Goal: Task Accomplishment & Management: Use online tool/utility

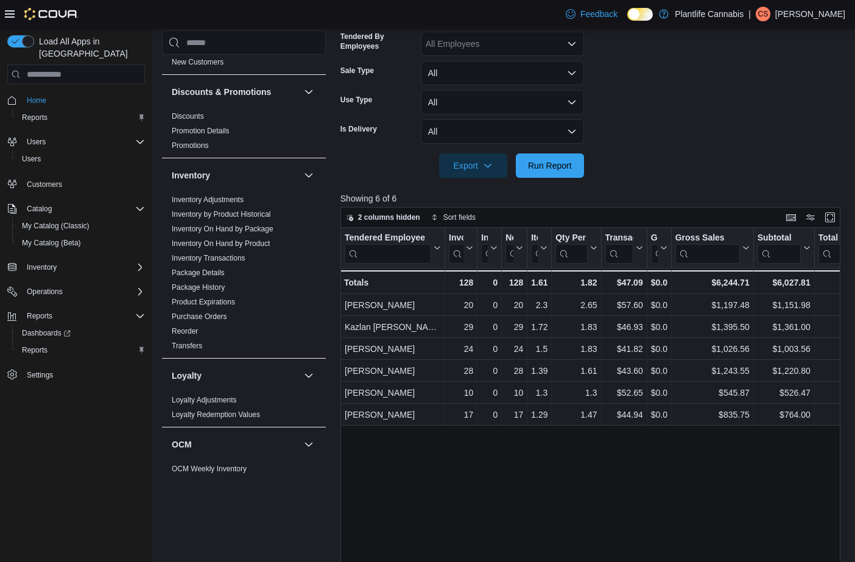
scroll to position [290, 0]
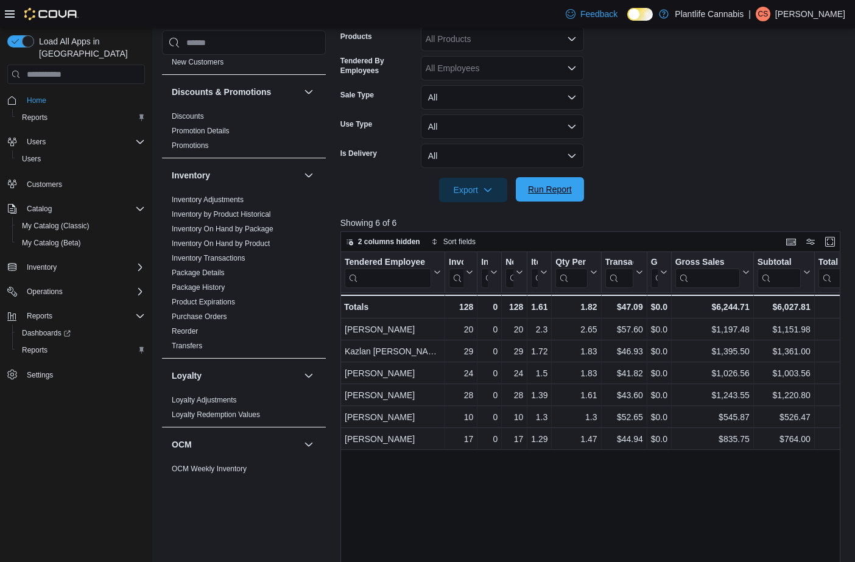
click at [553, 193] on span "Run Report" at bounding box center [550, 189] width 44 height 12
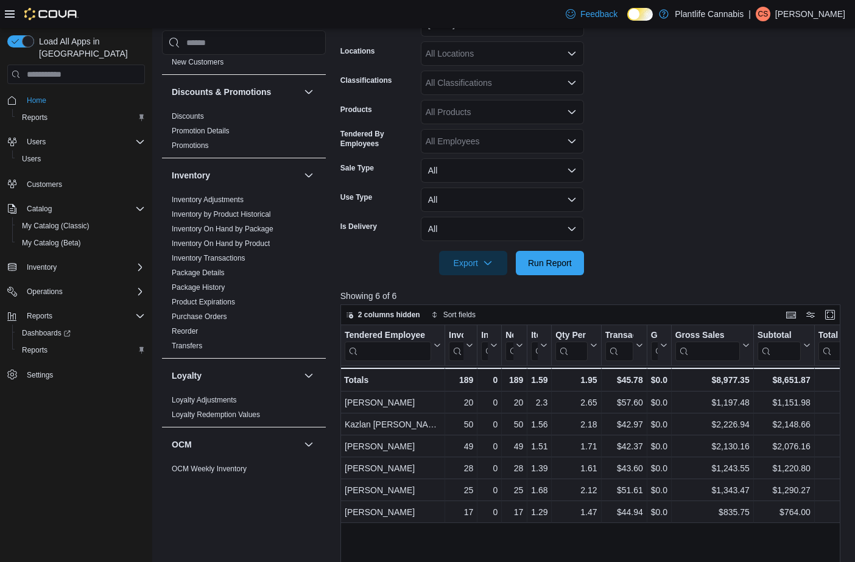
scroll to position [149, 0]
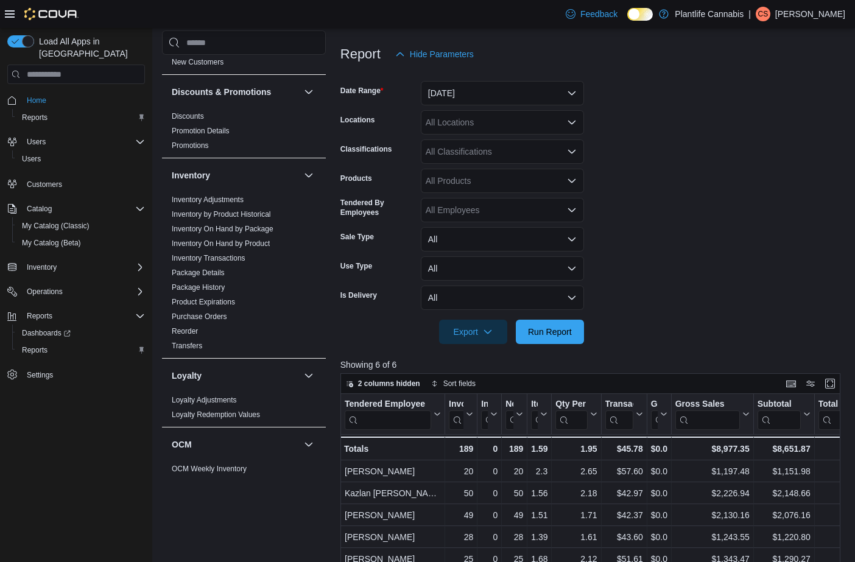
click at [462, 136] on form "Date Range [DATE] Locations All Locations Classifications All Classifications P…" at bounding box center [592, 205] width 505 height 278
click at [465, 127] on div "All Locations" at bounding box center [502, 122] width 163 height 24
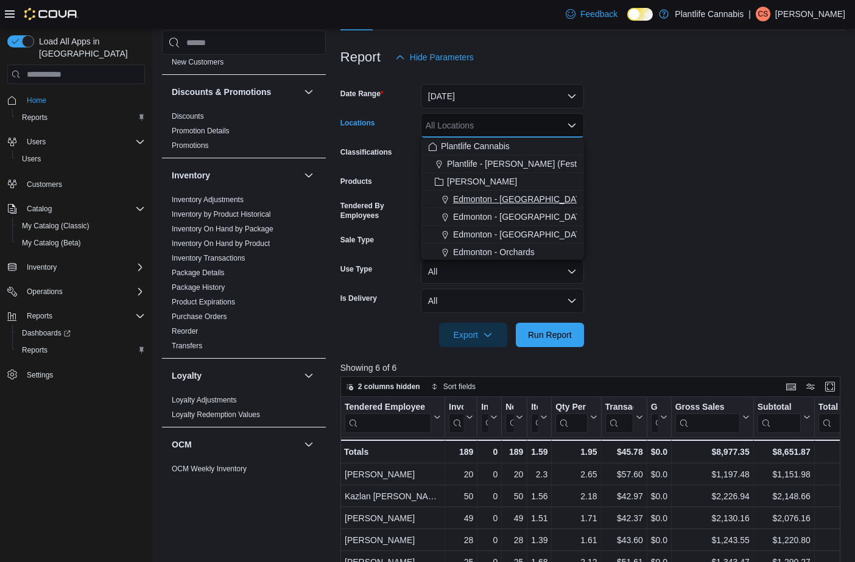
scroll to position [70, 0]
click at [507, 233] on span "St. [PERSON_NAME][GEOGRAPHIC_DATA]" at bounding box center [539, 235] width 172 height 12
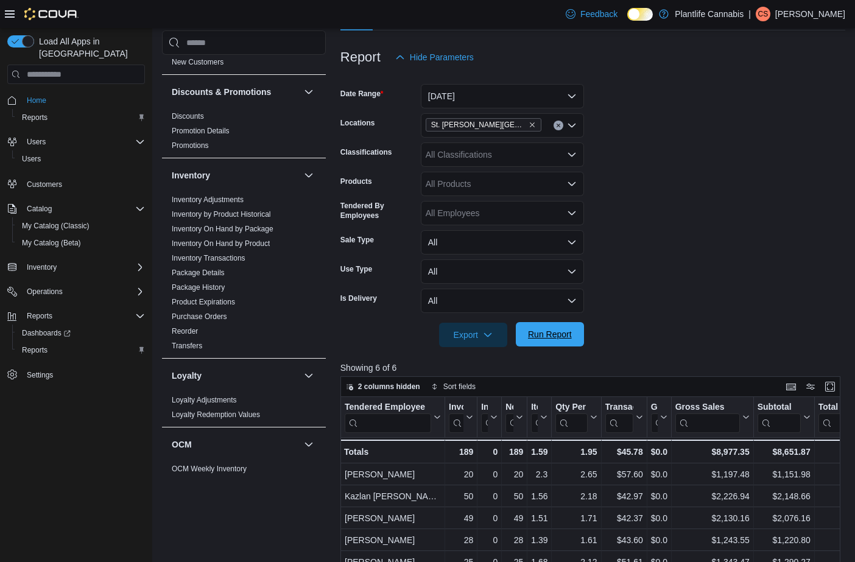
click at [536, 331] on span "Run Report" at bounding box center [550, 334] width 44 height 12
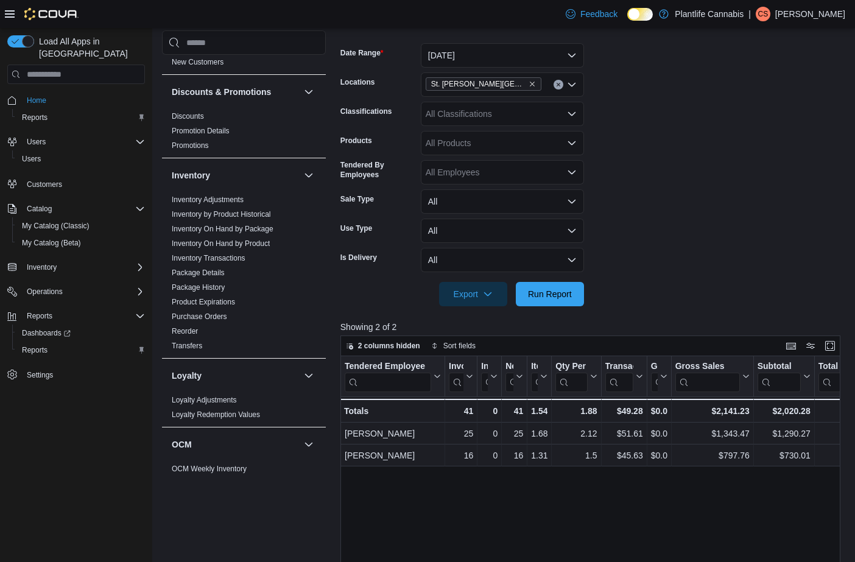
scroll to position [187, 0]
click at [530, 63] on button "[DATE]" at bounding box center [502, 55] width 163 height 24
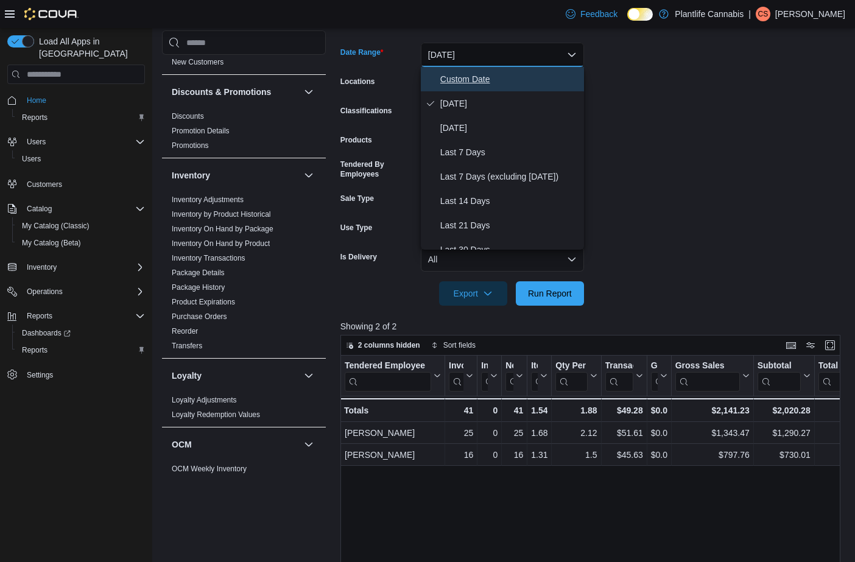
click at [485, 74] on span "Custom Date" at bounding box center [509, 79] width 139 height 15
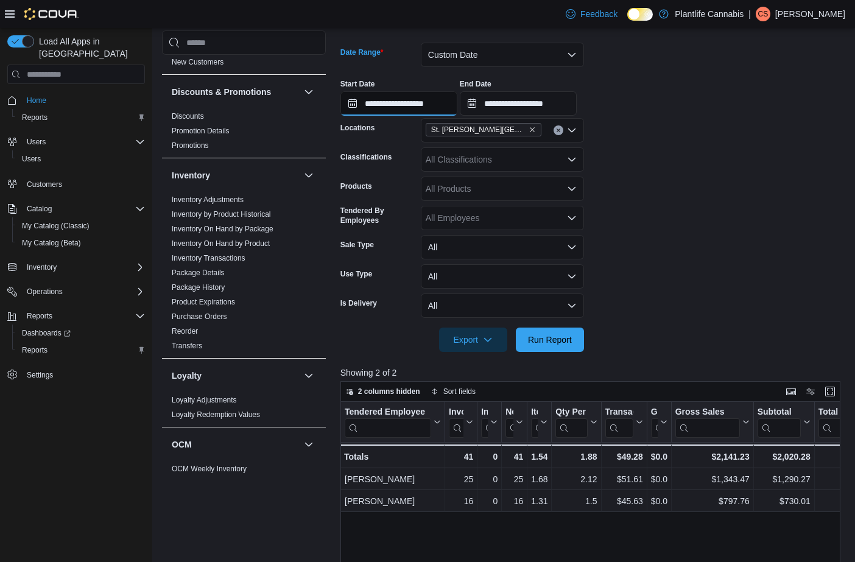
click at [450, 103] on input "**********" at bounding box center [398, 103] width 117 height 24
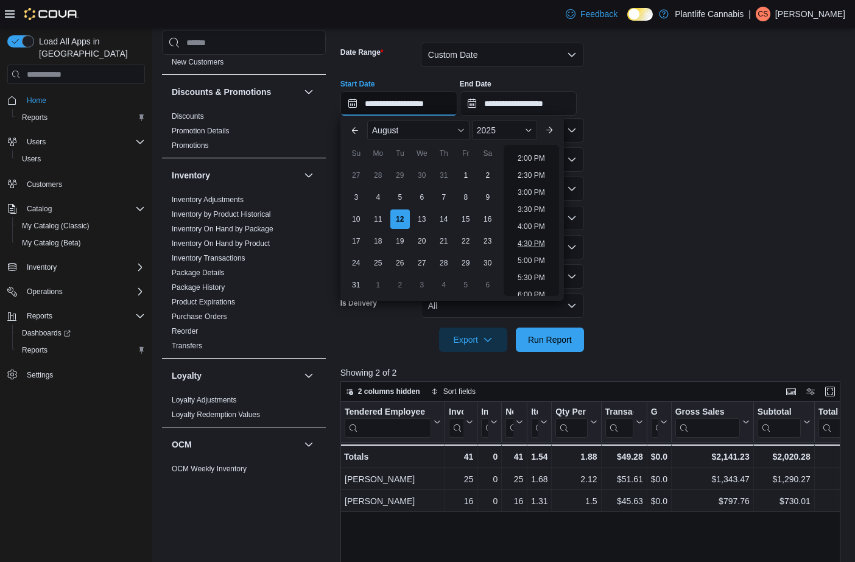
scroll to position [487, 0]
click at [538, 195] on li "3:30 PM" at bounding box center [531, 196] width 37 height 15
type input "**********"
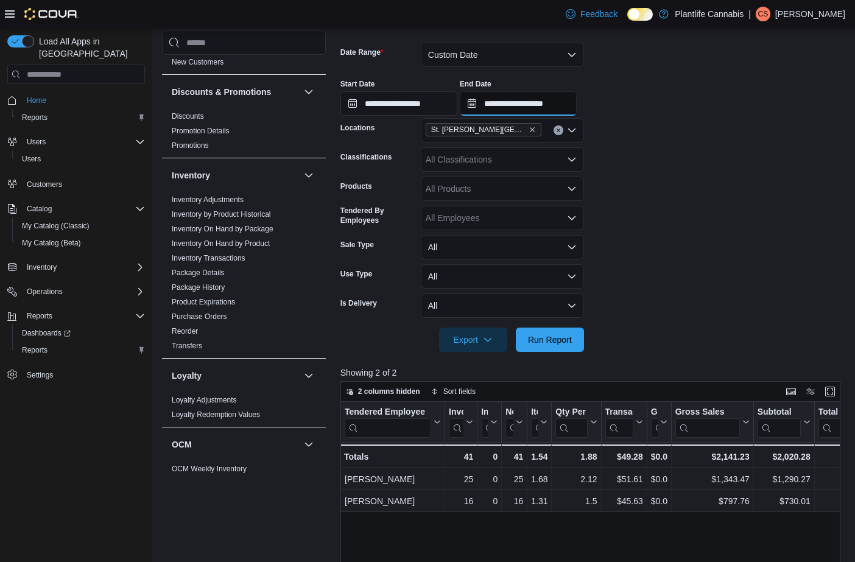
click at [516, 112] on input "**********" at bounding box center [518, 103] width 117 height 24
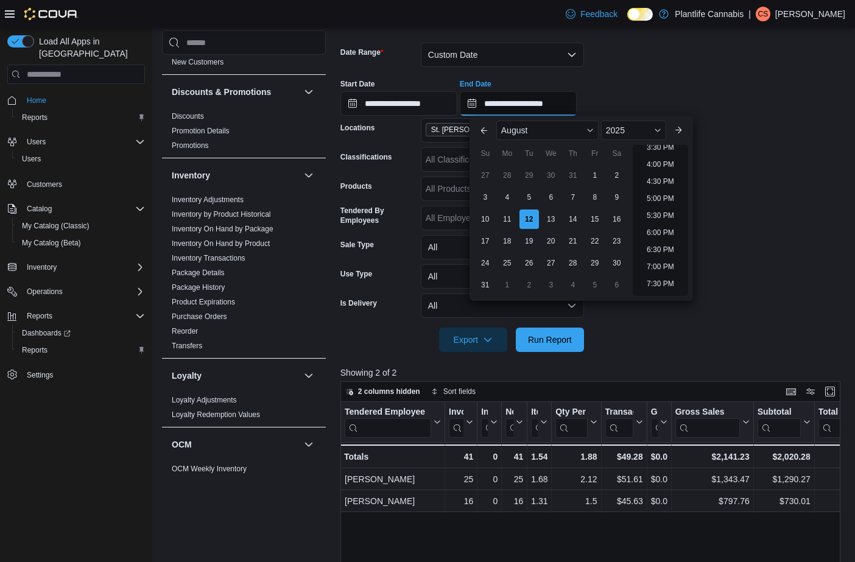
scroll to position [533, 0]
click at [665, 166] on li "4:00 PM" at bounding box center [660, 167] width 37 height 15
type input "**********"
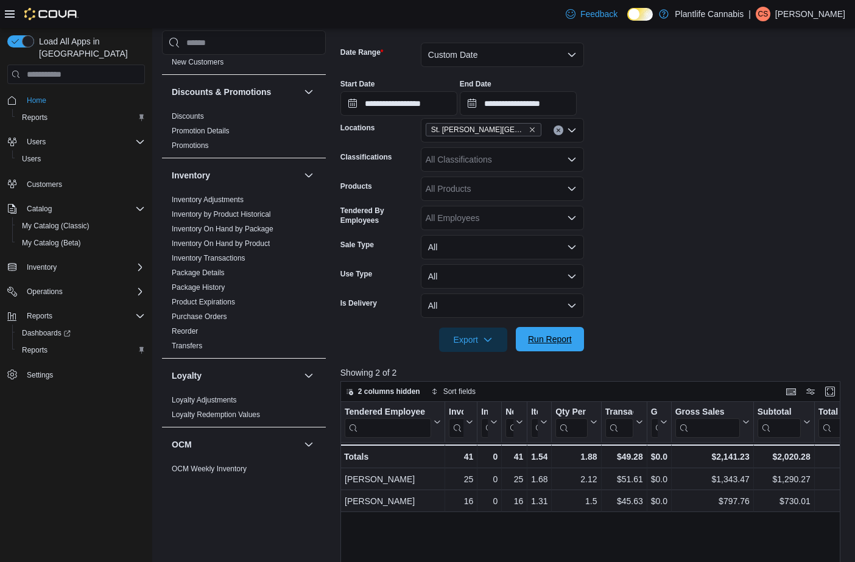
click at [565, 334] on span "Run Report" at bounding box center [550, 339] width 44 height 12
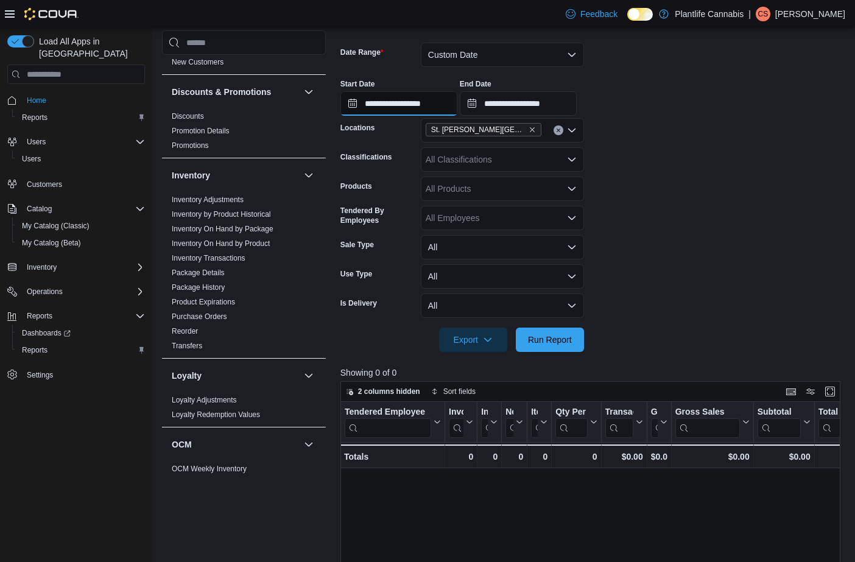
click at [401, 112] on input "**********" at bounding box center [398, 103] width 117 height 24
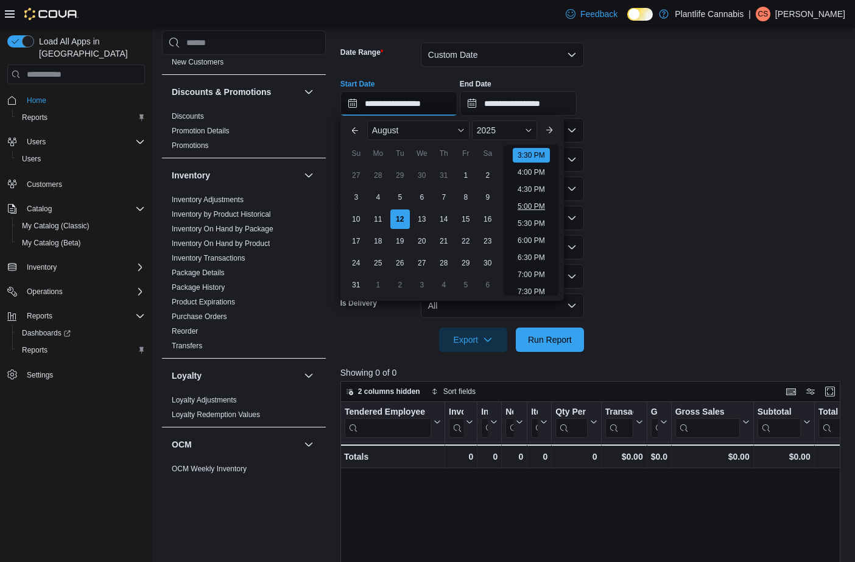
scroll to position [523, 0]
click at [538, 179] on li "4:00 PM" at bounding box center [531, 177] width 37 height 15
type input "**********"
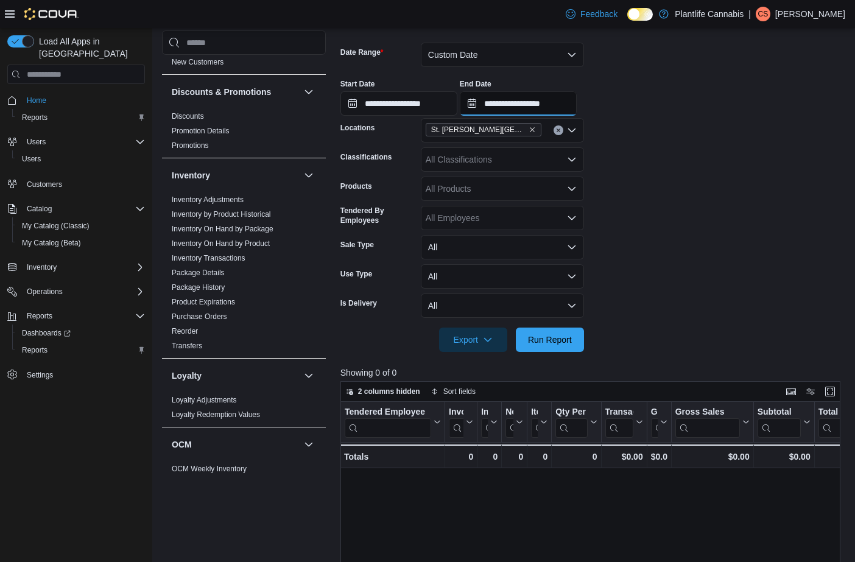
click at [542, 104] on input "**********" at bounding box center [518, 103] width 117 height 24
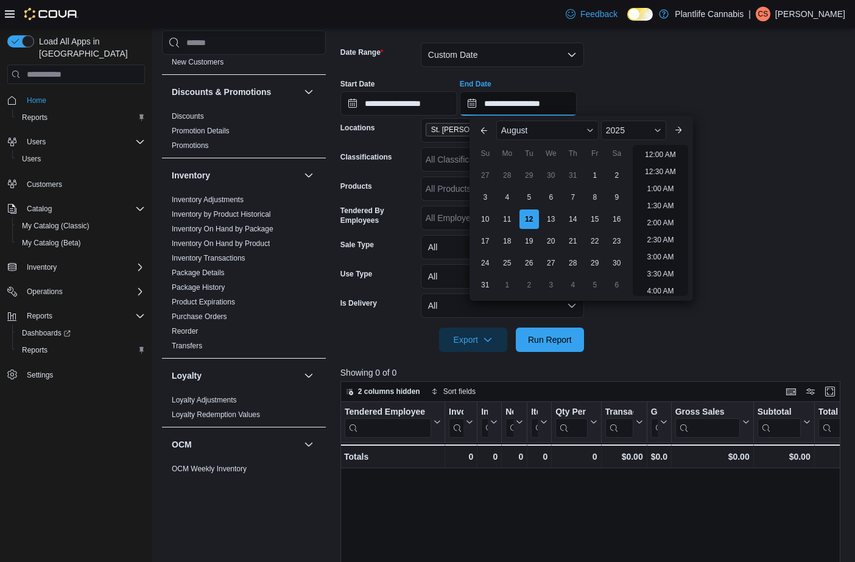
scroll to position [583, 0]
click at [657, 184] on li "6:00 PM" at bounding box center [660, 185] width 37 height 15
type input "**********"
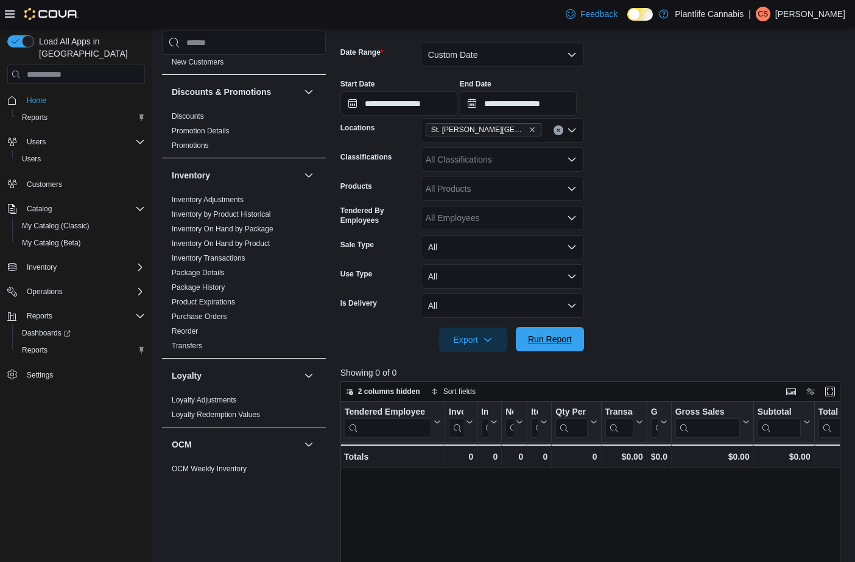
click at [548, 335] on span "Run Report" at bounding box center [550, 339] width 44 height 12
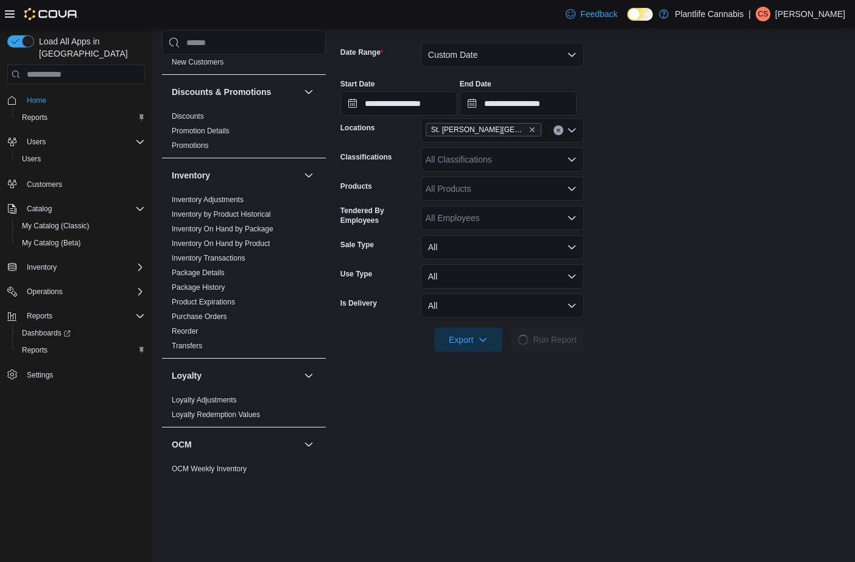
scroll to position [188, 0]
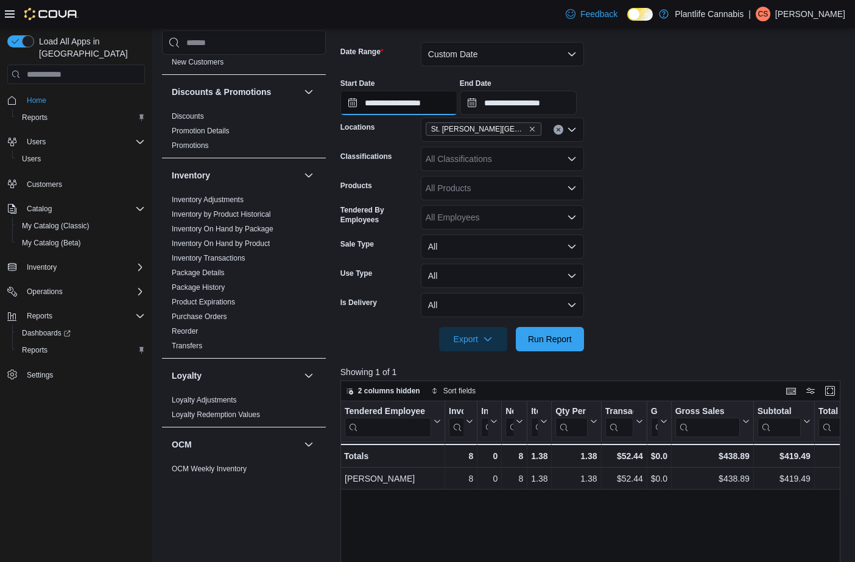
click at [452, 102] on input "**********" at bounding box center [398, 103] width 117 height 24
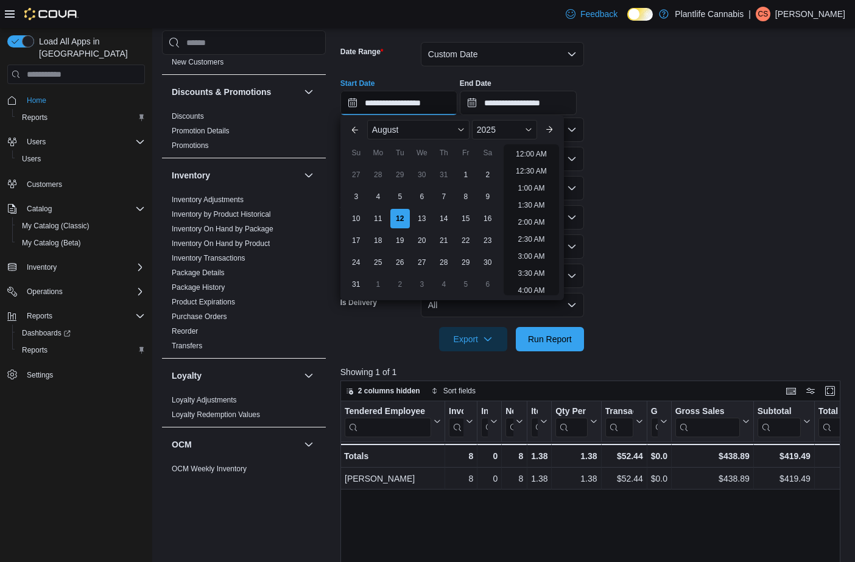
scroll to position [583, 0]
click at [525, 183] on li "6:00 PM" at bounding box center [531, 184] width 37 height 15
type input "**********"
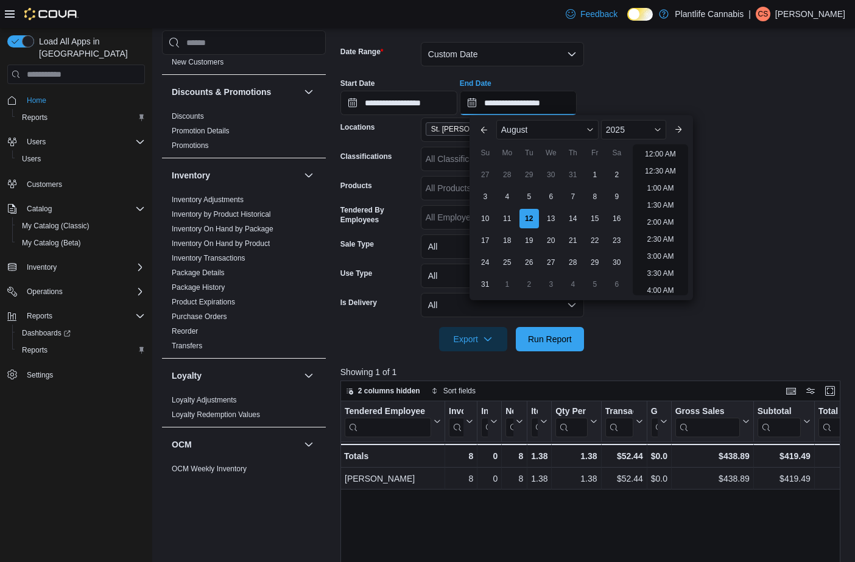
click at [514, 107] on input "**********" at bounding box center [518, 103] width 117 height 24
click at [658, 186] on li "8:00 PM" at bounding box center [660, 184] width 37 height 15
type input "**********"
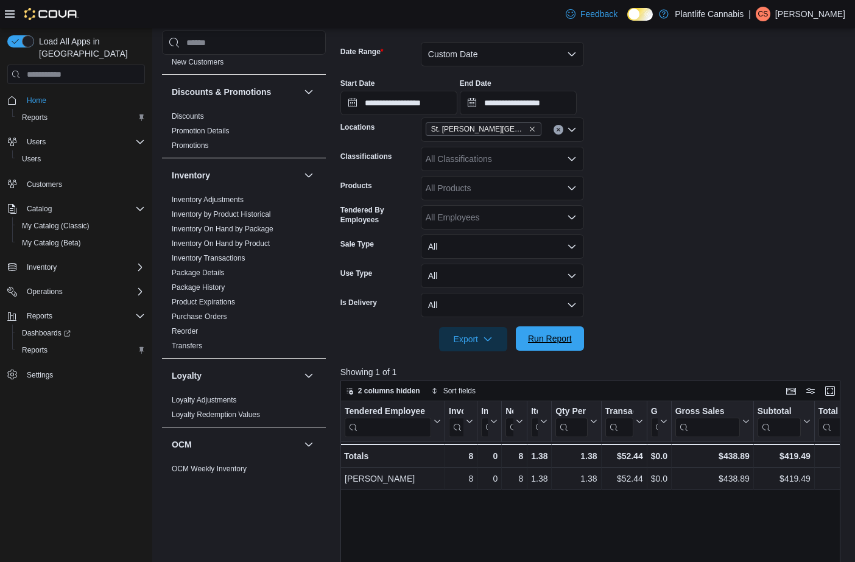
click at [536, 342] on span "Run Report" at bounding box center [550, 338] width 44 height 12
click at [409, 103] on input "**********" at bounding box center [398, 103] width 117 height 24
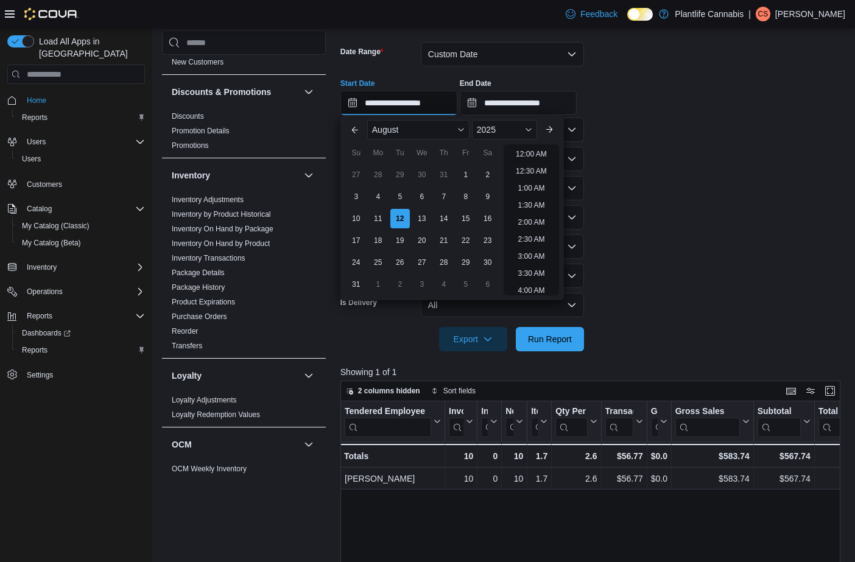
scroll to position [651, 0]
click at [544, 186] on li "8:00 PM" at bounding box center [531, 184] width 37 height 15
type input "**********"
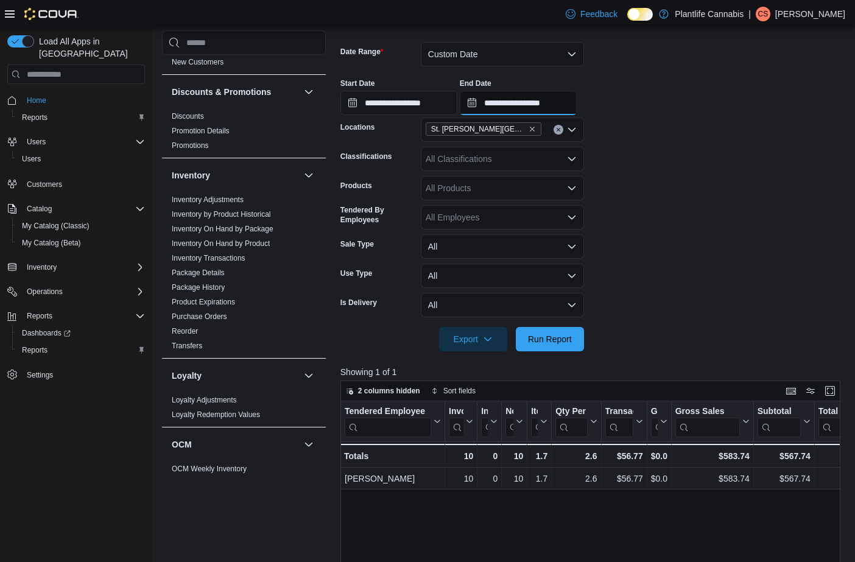
click at [561, 106] on input "**********" at bounding box center [518, 103] width 117 height 24
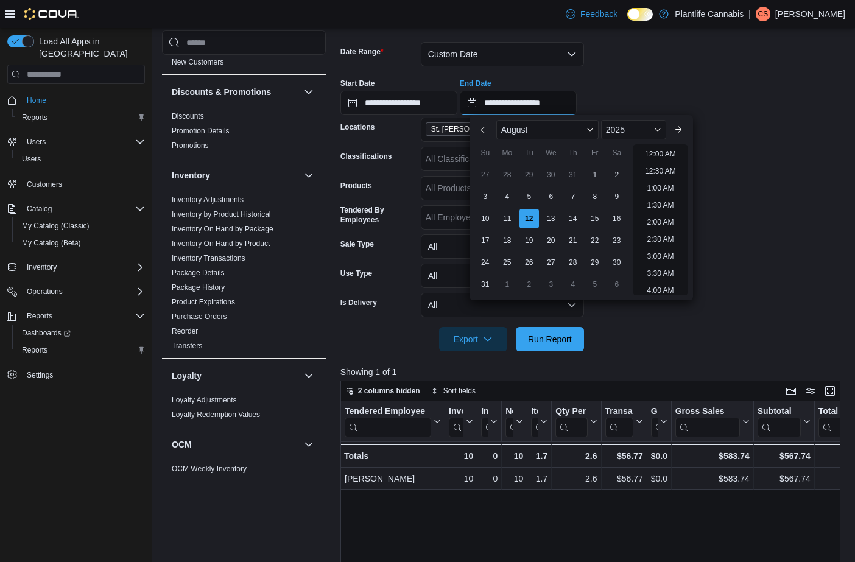
scroll to position [670, 0]
click at [664, 234] on li "10:00 PM" at bounding box center [660, 234] width 41 height 15
type input "**********"
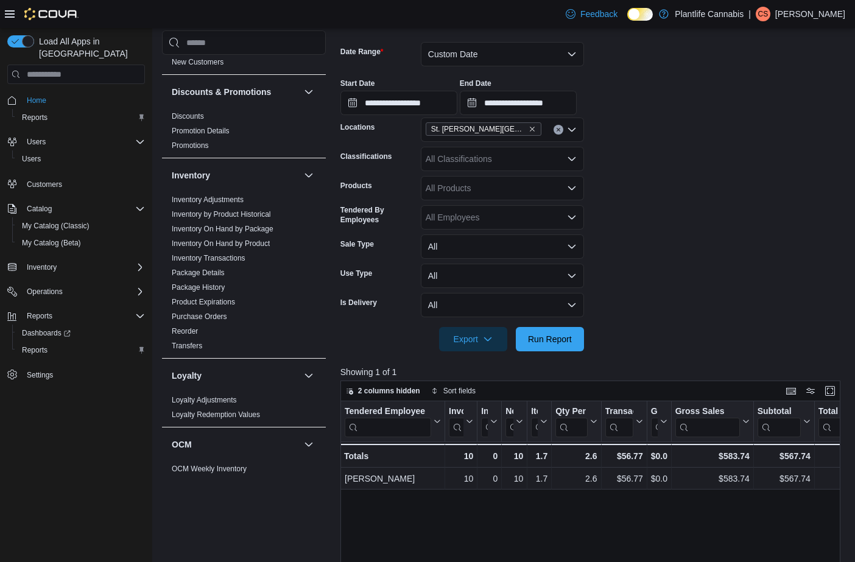
scroll to position [186, 0]
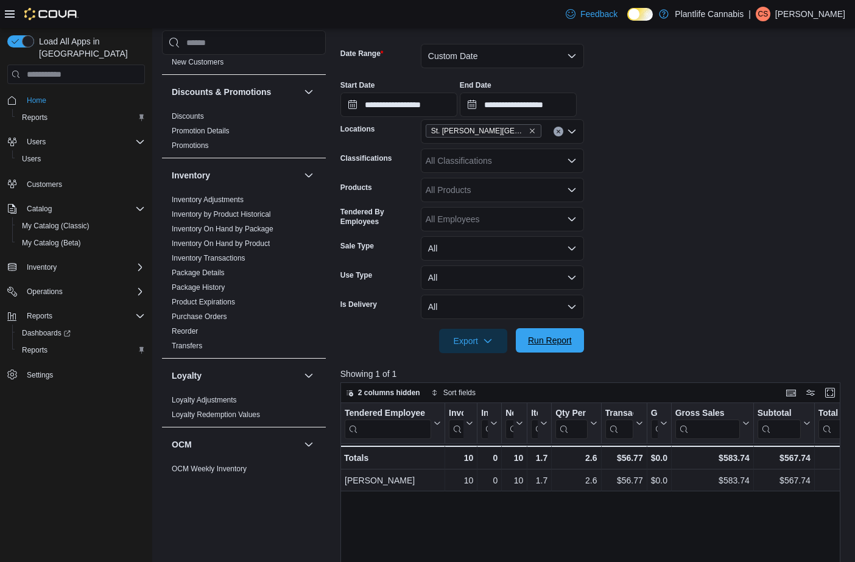
drag, startPoint x: 547, startPoint y: 335, endPoint x: 556, endPoint y: 334, distance: 8.6
click at [547, 335] on span "Run Report" at bounding box center [550, 340] width 54 height 24
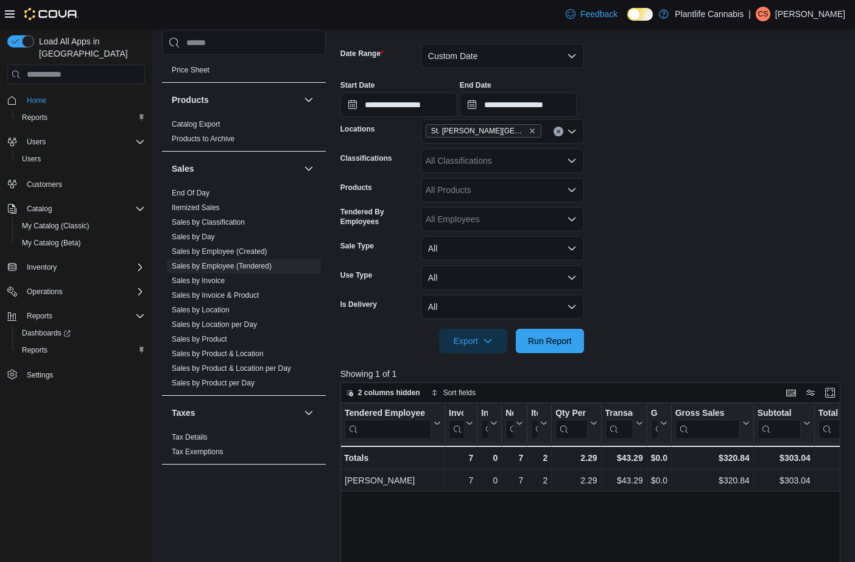
scroll to position [186, 0]
click at [223, 282] on link "Sales by Invoice" at bounding box center [198, 280] width 53 height 9
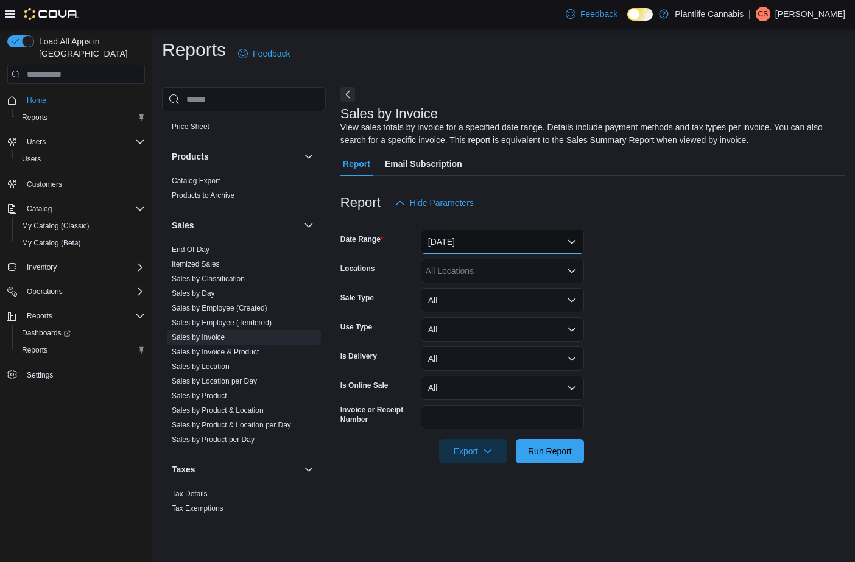
click at [447, 245] on button "[DATE]" at bounding box center [502, 242] width 163 height 24
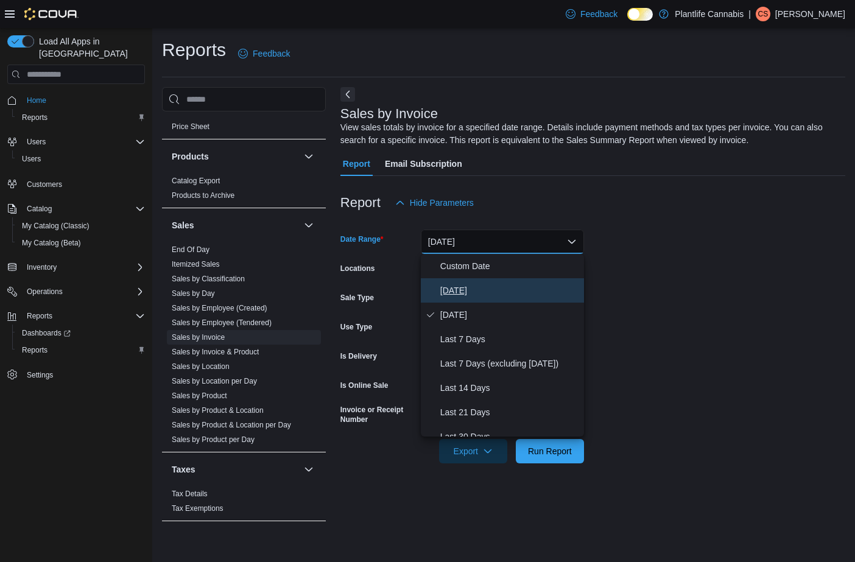
click at [461, 291] on span "[DATE]" at bounding box center [509, 290] width 139 height 15
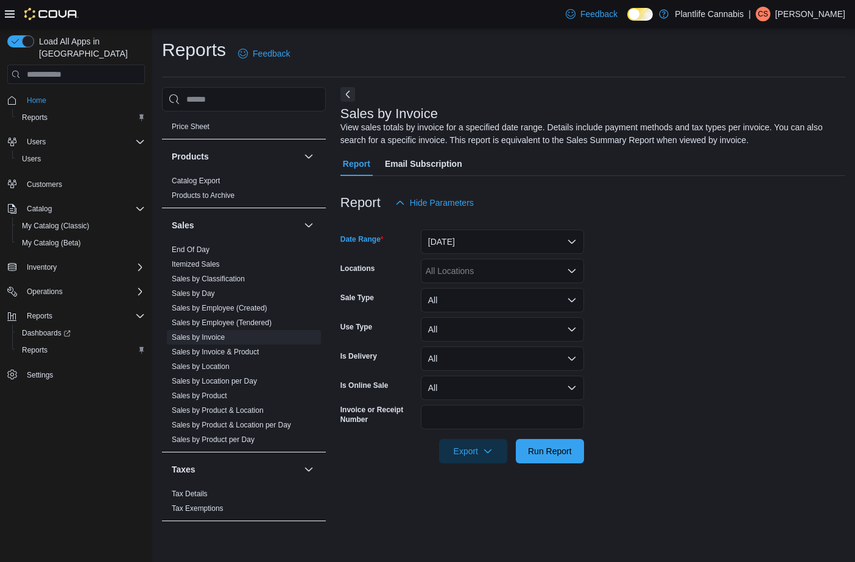
click at [640, 229] on div at bounding box center [592, 222] width 505 height 15
drag, startPoint x: 497, startPoint y: 267, endPoint x: 494, endPoint y: 282, distance: 15.5
click at [497, 267] on div "All Locations" at bounding box center [502, 271] width 163 height 24
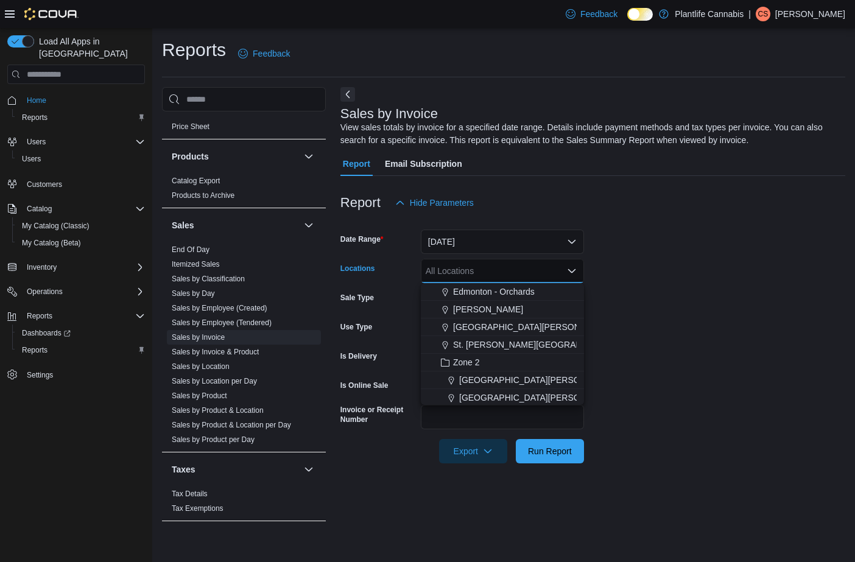
scroll to position [110, 0]
click at [505, 337] on span "St. [PERSON_NAME][GEOGRAPHIC_DATA]" at bounding box center [539, 340] width 172 height 12
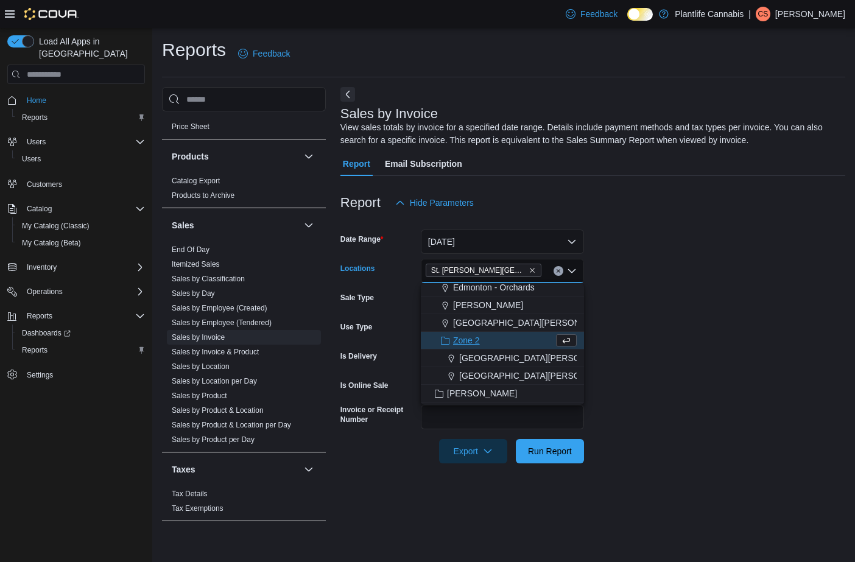
click at [668, 329] on form "Date Range [DATE] Locations [GEOGRAPHIC_DATA][PERSON_NAME][GEOGRAPHIC_DATA] Com…" at bounding box center [592, 339] width 505 height 248
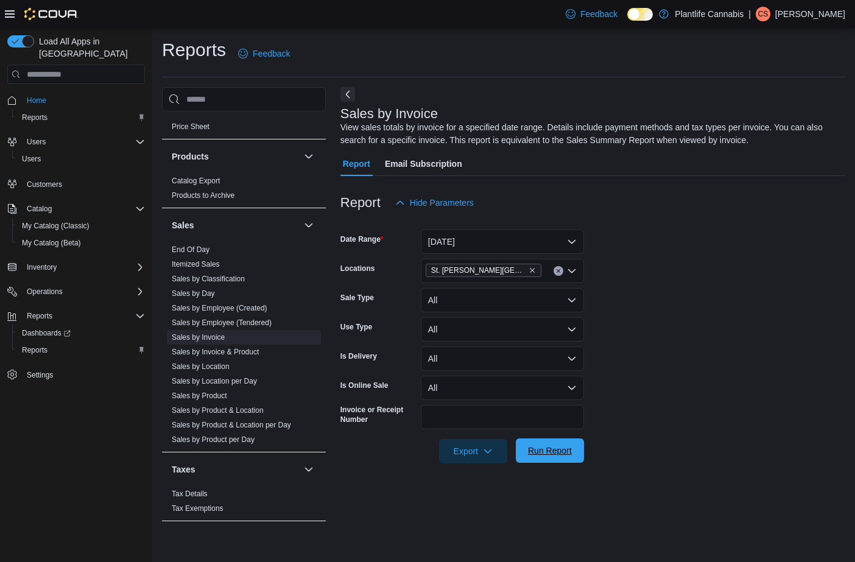
click at [563, 446] on span "Run Report" at bounding box center [550, 450] width 44 height 12
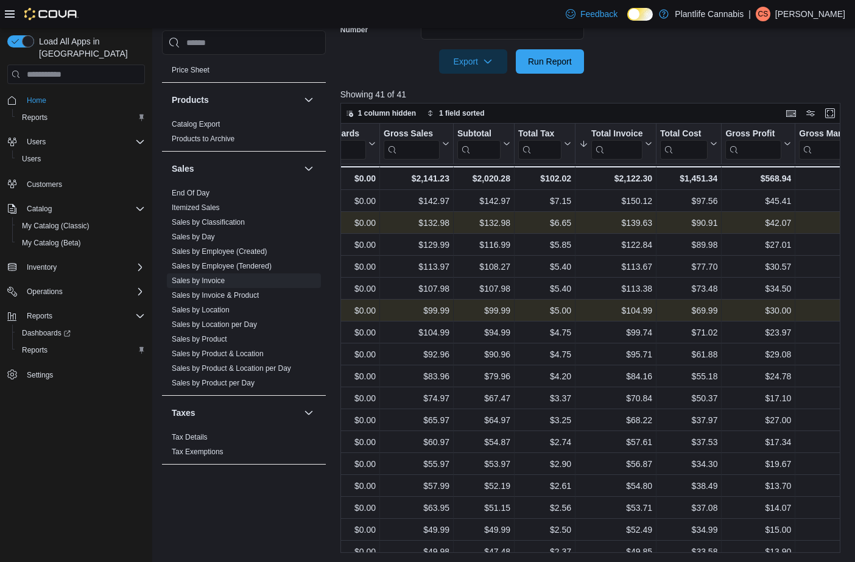
scroll to position [0, 701]
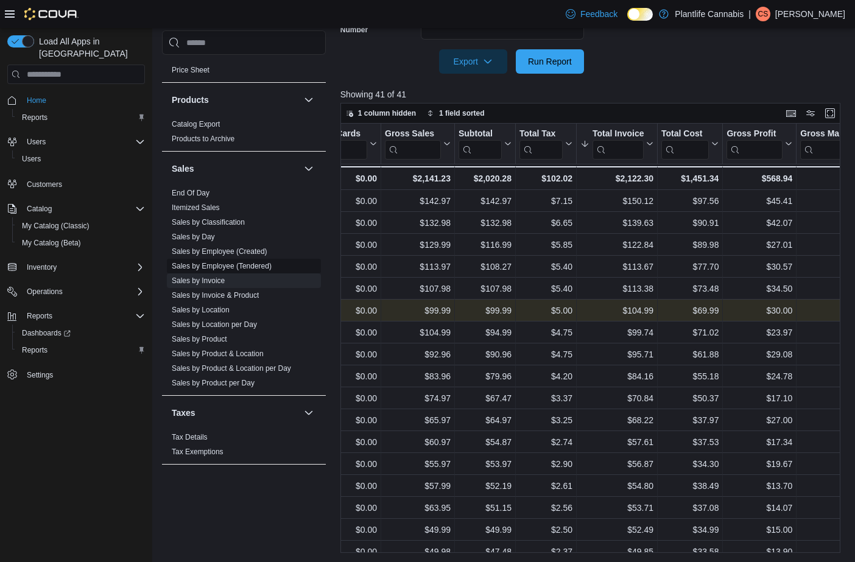
click at [264, 268] on link "Sales by Employee (Tendered)" at bounding box center [222, 266] width 100 height 9
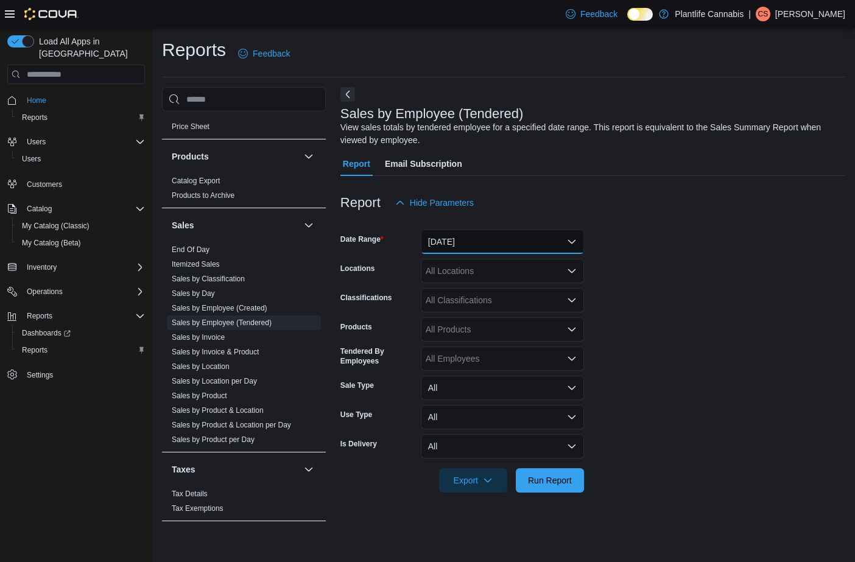
click at [469, 239] on button "[DATE]" at bounding box center [502, 242] width 163 height 24
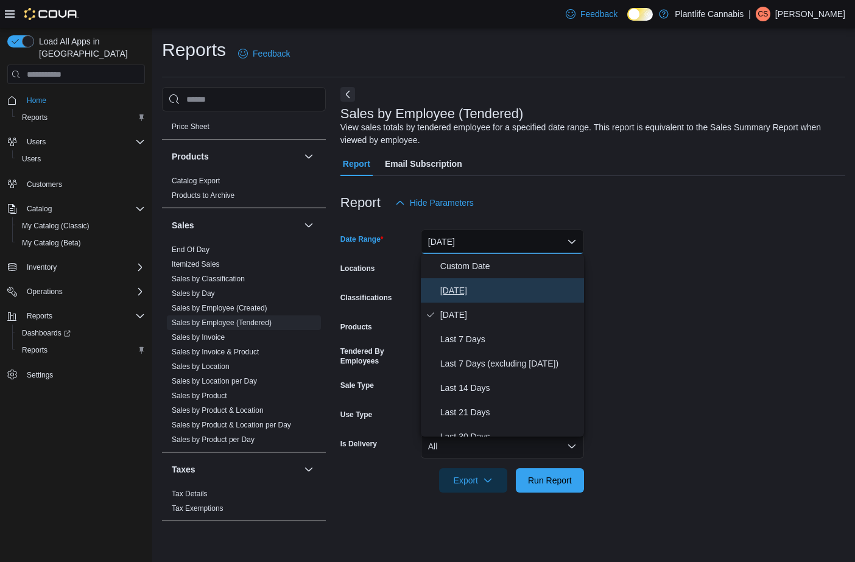
click at [474, 292] on span "[DATE]" at bounding box center [509, 290] width 139 height 15
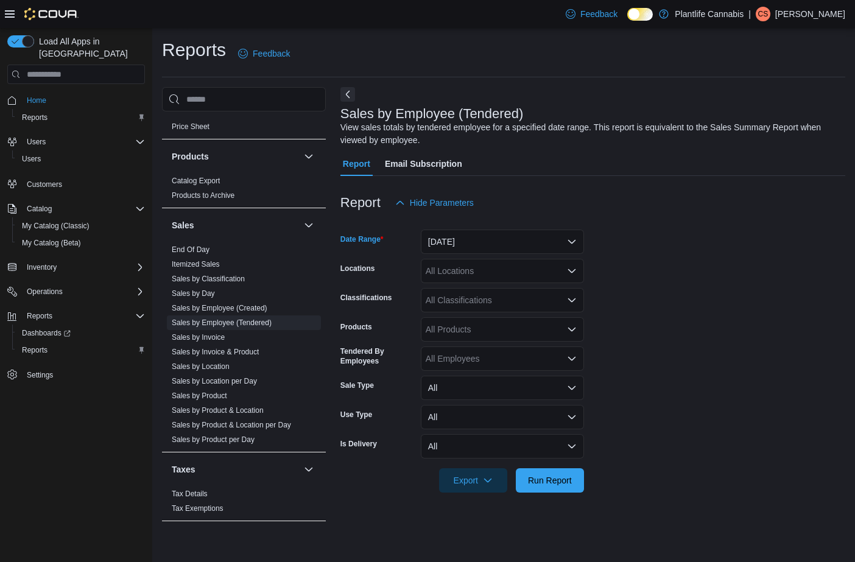
click at [469, 278] on div "All Locations" at bounding box center [502, 271] width 163 height 24
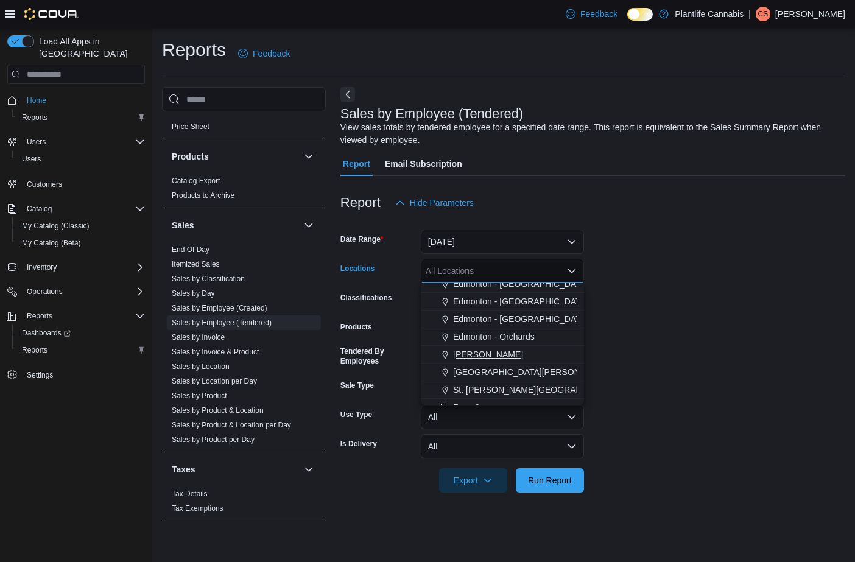
scroll to position [61, 0]
click at [527, 385] on span "St. [PERSON_NAME][GEOGRAPHIC_DATA]" at bounding box center [539, 389] width 172 height 12
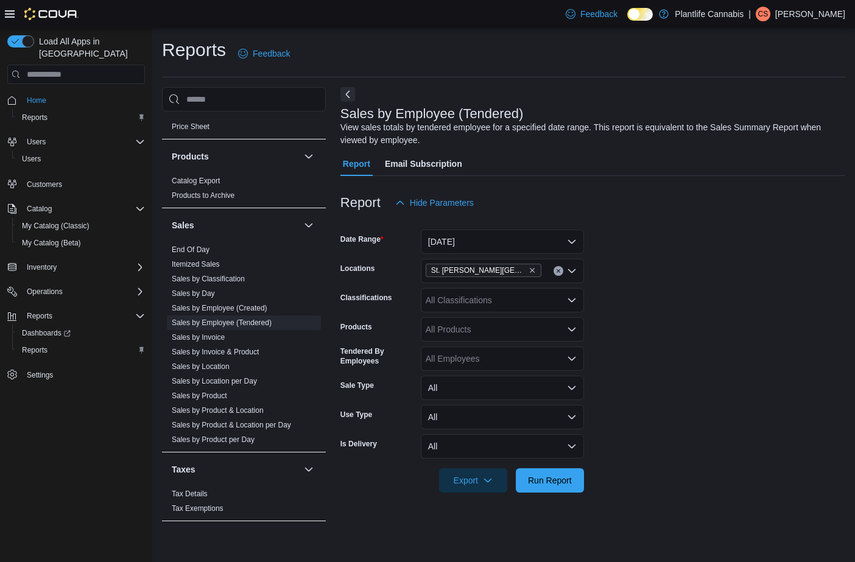
click at [658, 298] on form "Date Range [DATE] Locations [GEOGRAPHIC_DATA][PERSON_NAME] Lakes Classification…" at bounding box center [592, 354] width 505 height 278
click at [562, 455] on button "All" at bounding box center [502, 446] width 163 height 24
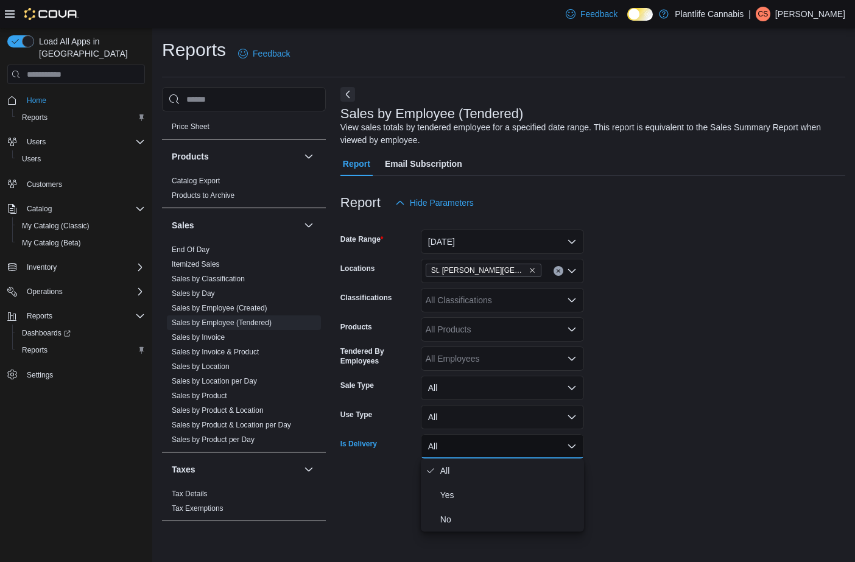
click at [775, 401] on form "Date Range [DATE] Locations [GEOGRAPHIC_DATA][PERSON_NAME] Lakes Classification…" at bounding box center [592, 354] width 505 height 278
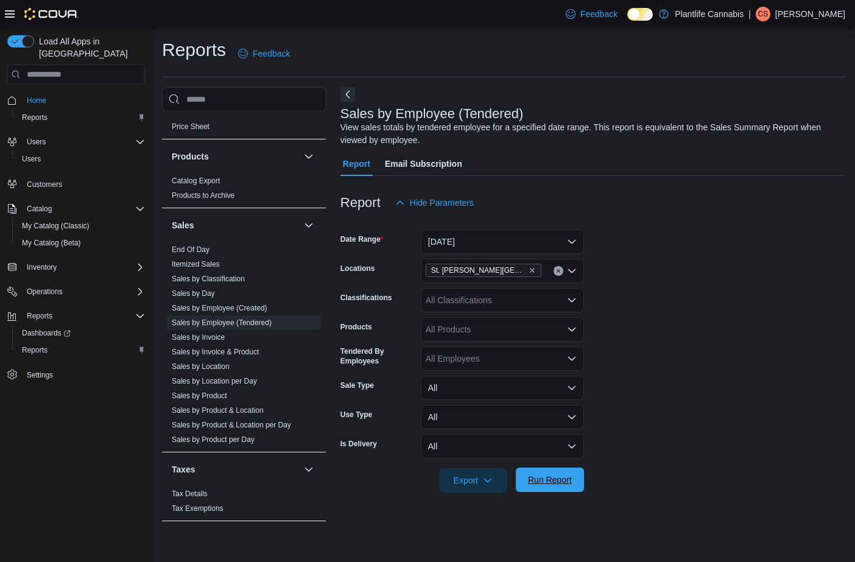
click at [582, 480] on button "Run Report" at bounding box center [550, 480] width 68 height 24
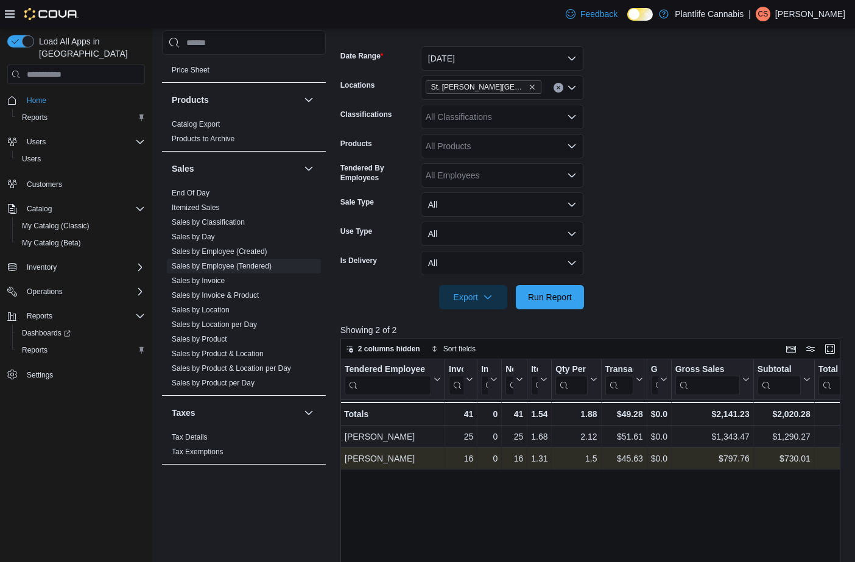
scroll to position [181, 0]
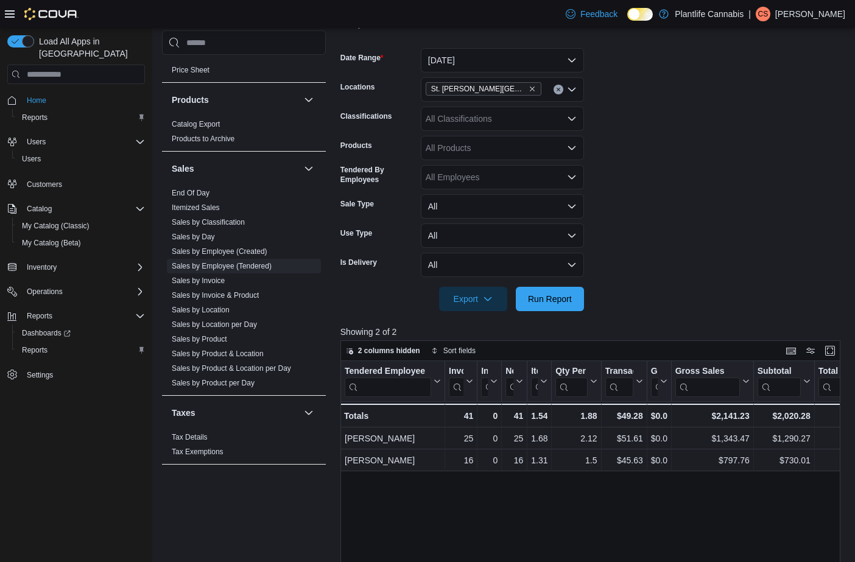
click at [470, 120] on div "All Classifications" at bounding box center [502, 119] width 163 height 24
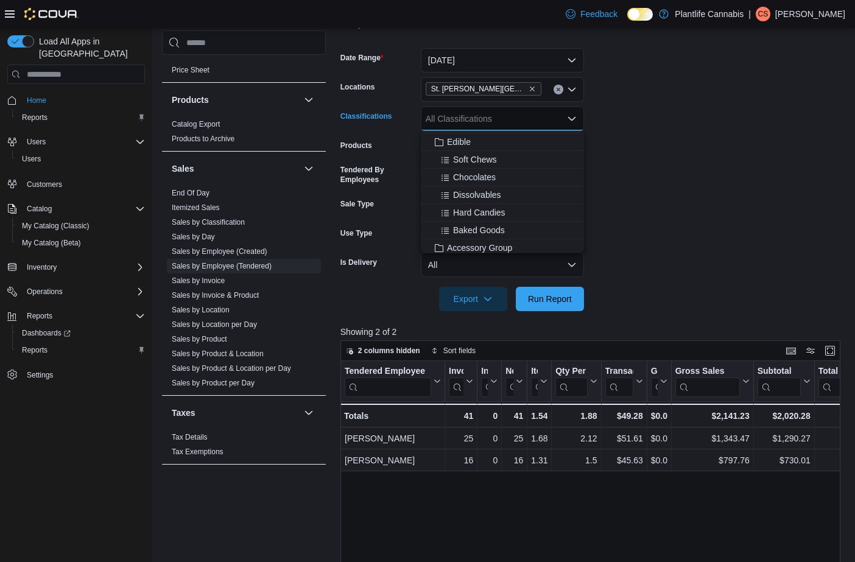
scroll to position [92, 0]
click at [498, 227] on span "Accessory Group" at bounding box center [479, 224] width 65 height 12
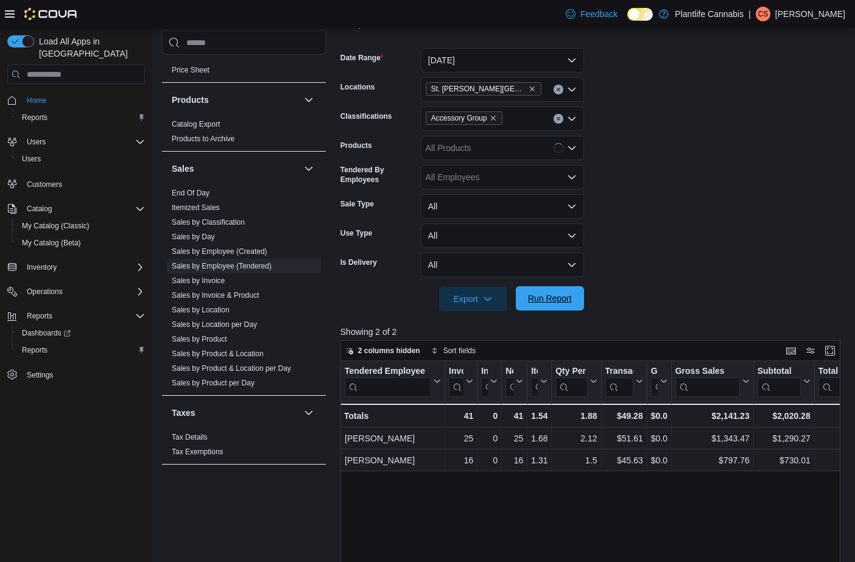
click at [562, 304] on span "Run Report" at bounding box center [550, 298] width 54 height 24
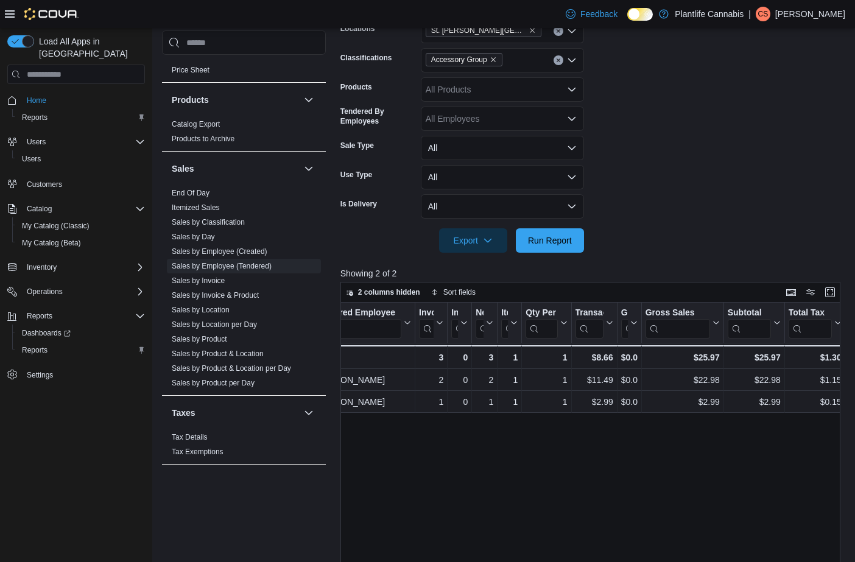
scroll to position [238, 0]
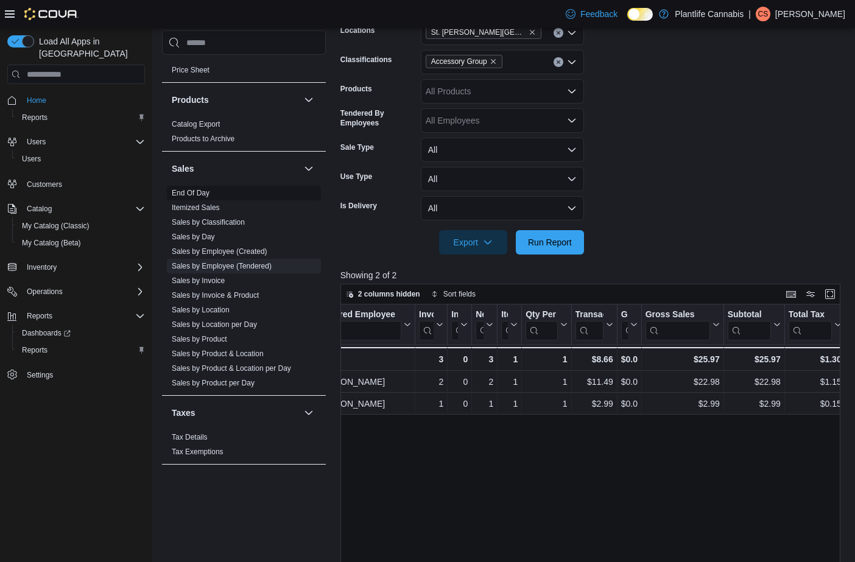
click at [194, 195] on link "End Of Day" at bounding box center [191, 193] width 38 height 9
click at [194, 143] on link "Products to Archive" at bounding box center [203, 139] width 63 height 9
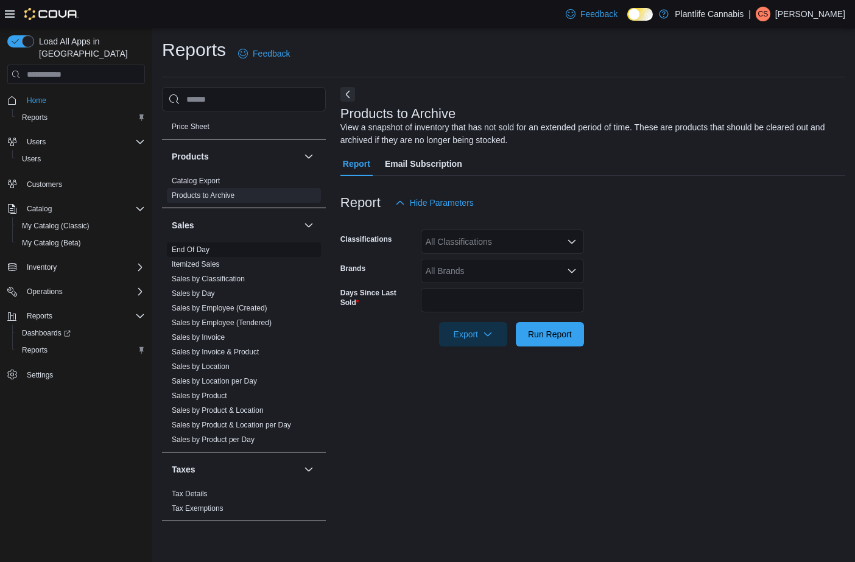
click at [205, 254] on span "End Of Day" at bounding box center [191, 250] width 38 height 10
click at [203, 252] on link "End Of Day" at bounding box center [191, 249] width 38 height 9
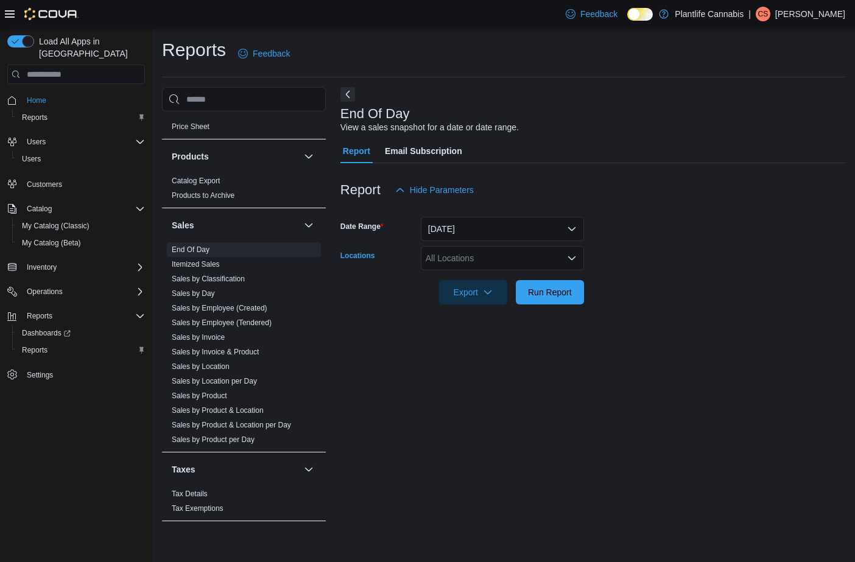
click at [468, 263] on div "All Locations" at bounding box center [502, 258] width 163 height 24
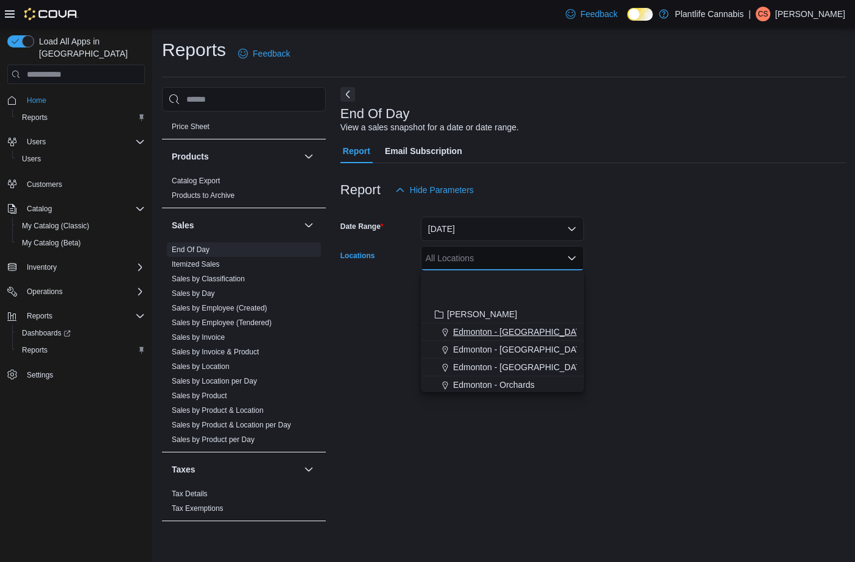
scroll to position [91, 0]
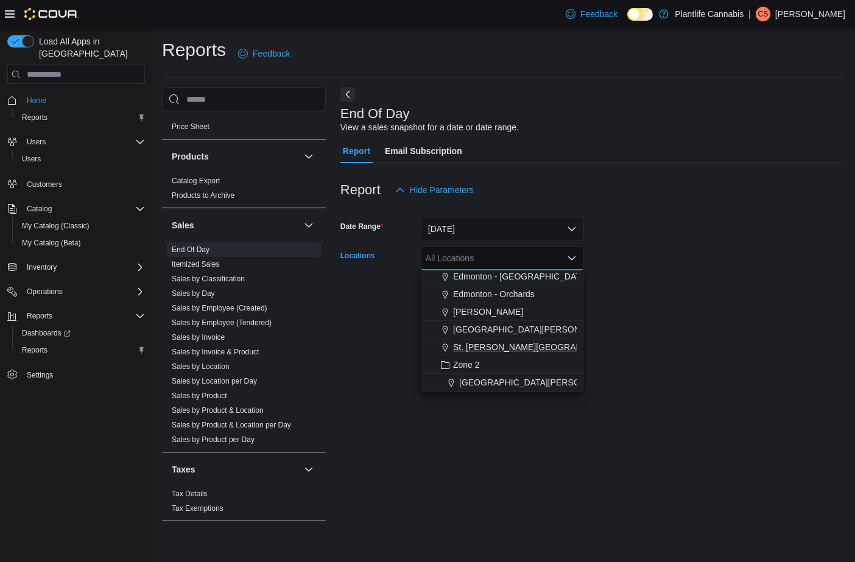
click at [530, 348] on span "St. [PERSON_NAME][GEOGRAPHIC_DATA]" at bounding box center [539, 347] width 172 height 12
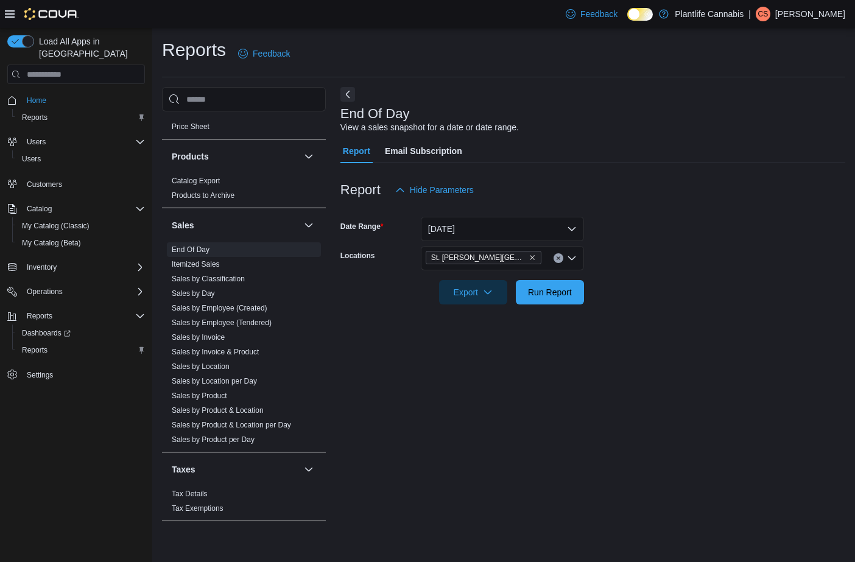
click at [684, 324] on div "End Of Day View a sales snapshot for a date or date range. Report Email Subscri…" at bounding box center [592, 310] width 505 height 446
click at [538, 294] on span "Run Report" at bounding box center [550, 292] width 44 height 12
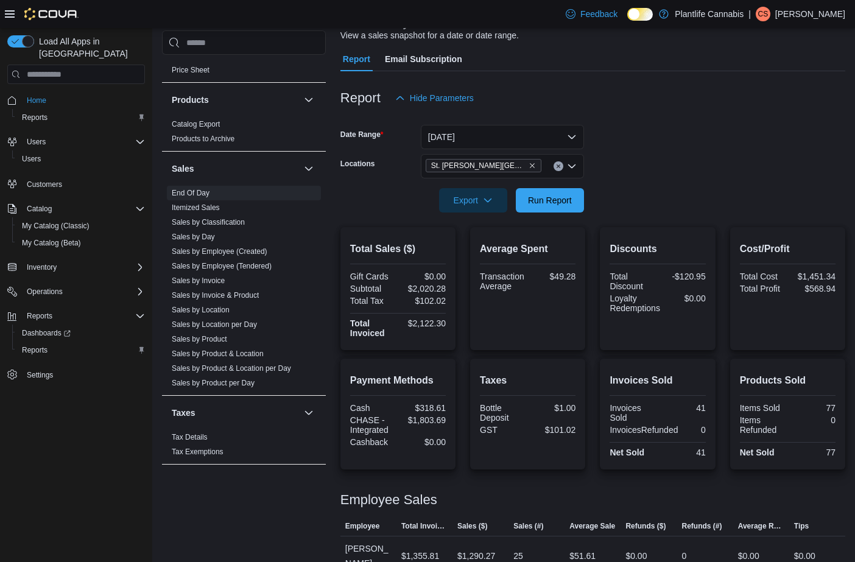
scroll to position [95, 0]
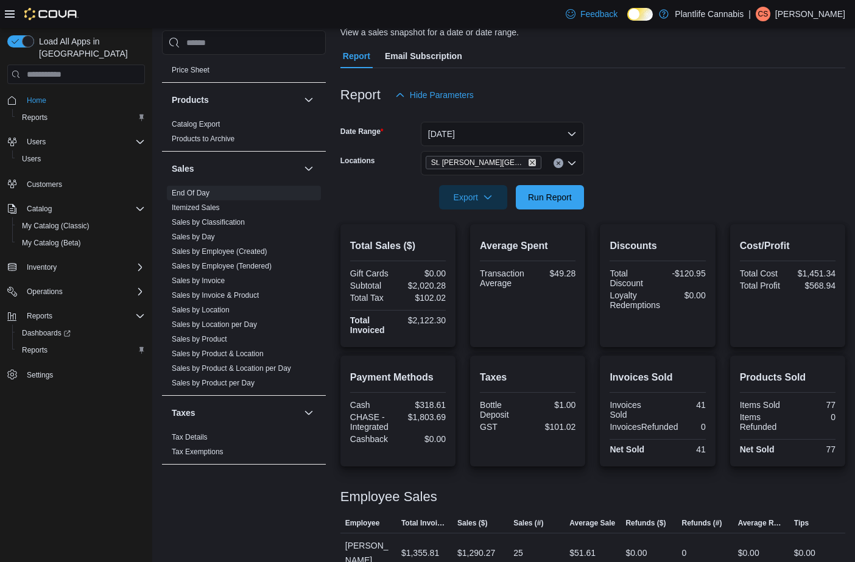
click at [528, 163] on icon "Remove St. Albert - Jensen Lakes from selection in this group" at bounding box center [531, 162] width 7 height 7
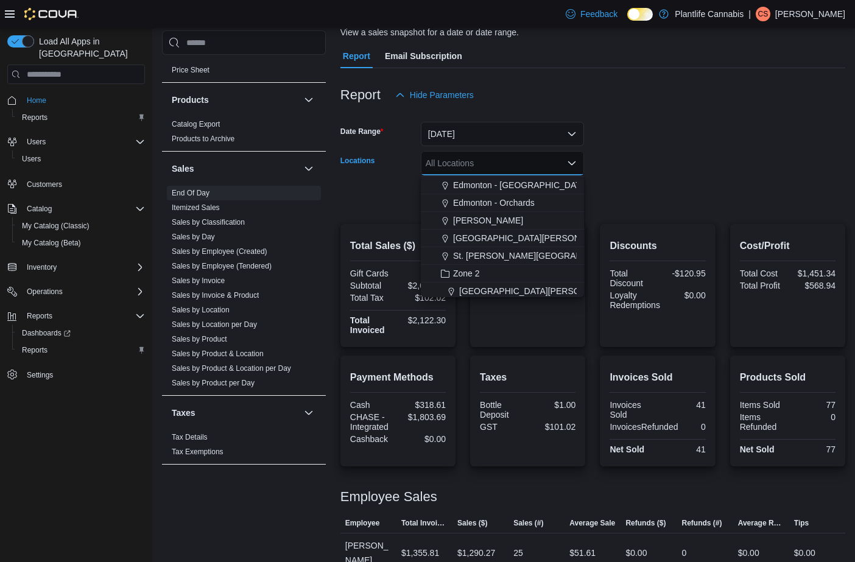
scroll to position [88, 0]
click at [522, 239] on span "[GEOGRAPHIC_DATA][PERSON_NAME]" at bounding box center [532, 237] width 159 height 12
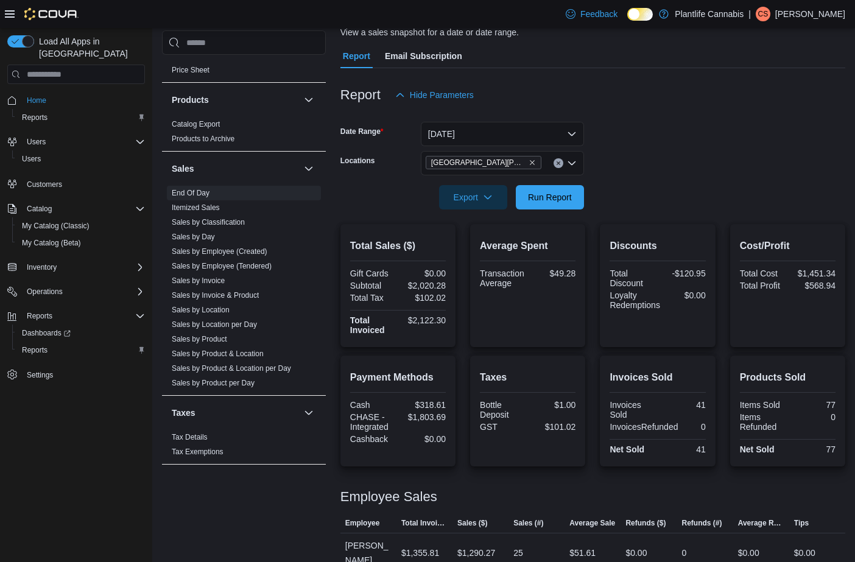
click at [644, 205] on form "Date Range [DATE] Locations [GEOGRAPHIC_DATA][PERSON_NAME] Ridge Export Run Rep…" at bounding box center [592, 158] width 505 height 102
click at [542, 194] on span "Run Report" at bounding box center [550, 197] width 44 height 12
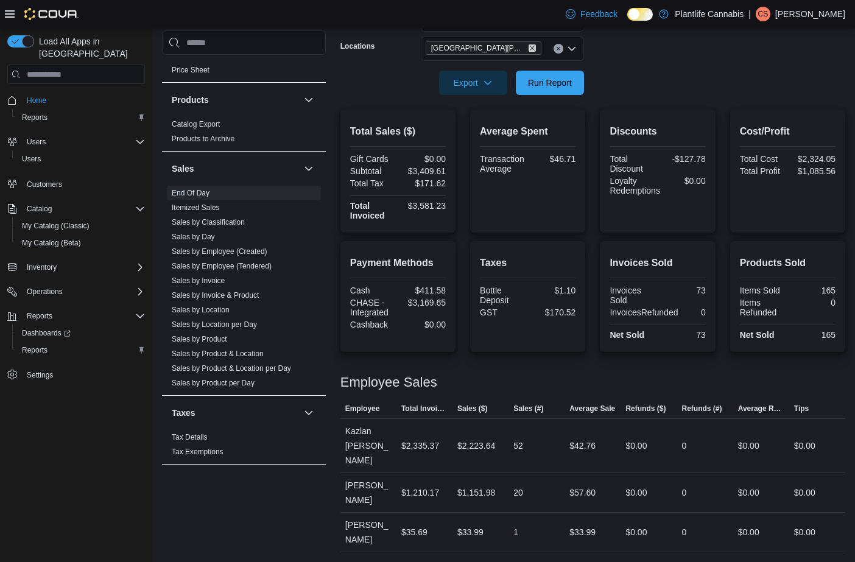
click at [528, 51] on icon "Remove St. Albert - Erin Ridge from selection in this group" at bounding box center [531, 47] width 7 height 7
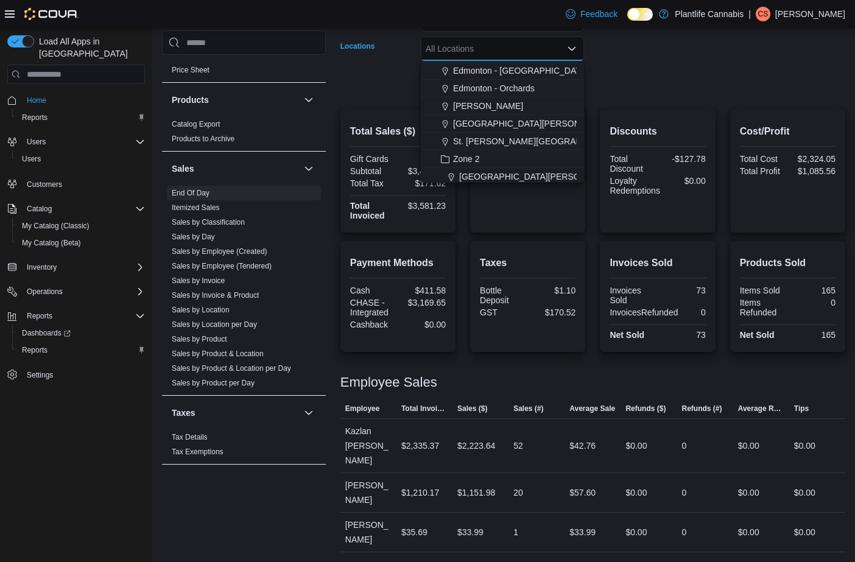
scroll to position [88, 0]
drag, startPoint x: 523, startPoint y: 141, endPoint x: 612, endPoint y: 120, distance: 92.0
click at [524, 141] on span "St. [PERSON_NAME][GEOGRAPHIC_DATA]" at bounding box center [539, 140] width 172 height 12
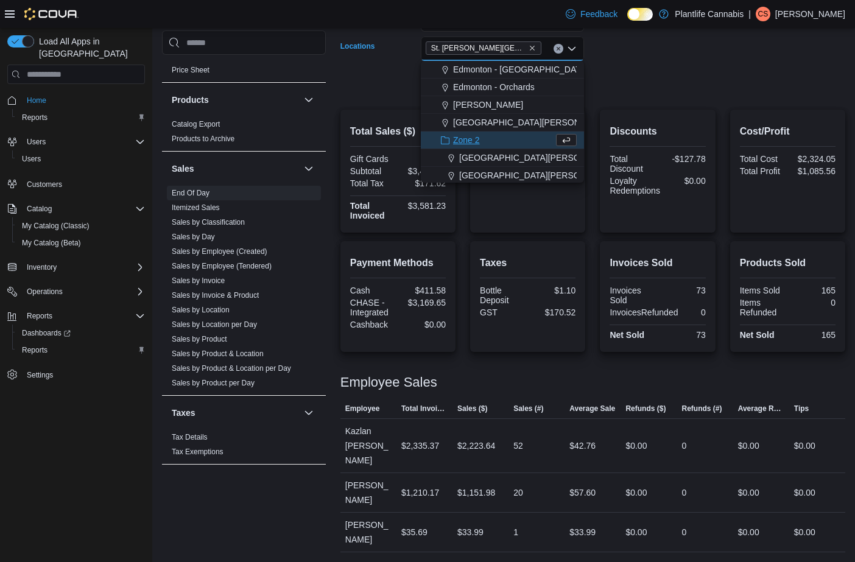
click at [620, 111] on div "Discounts Total Discount -$127.78 Loyalty Redemptions $0.00" at bounding box center [657, 171] width 115 height 123
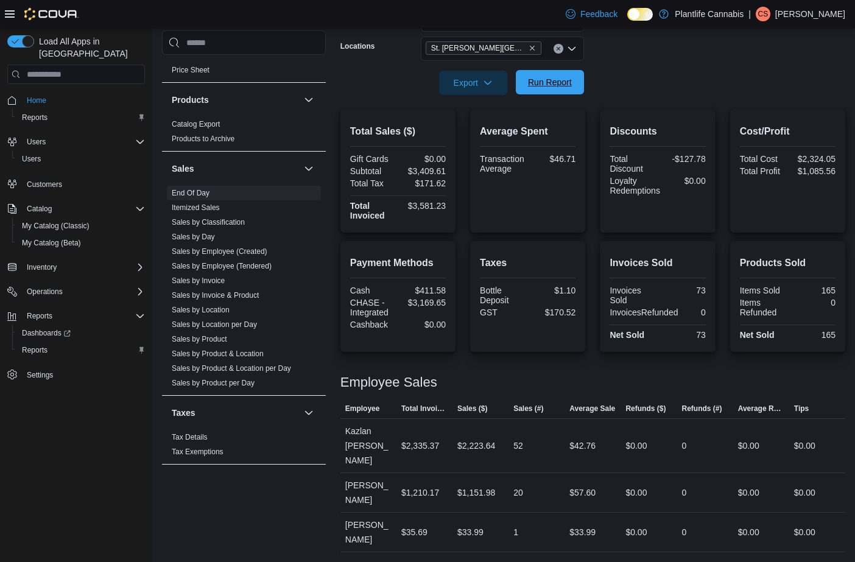
click at [567, 94] on span "Run Report" at bounding box center [550, 82] width 54 height 24
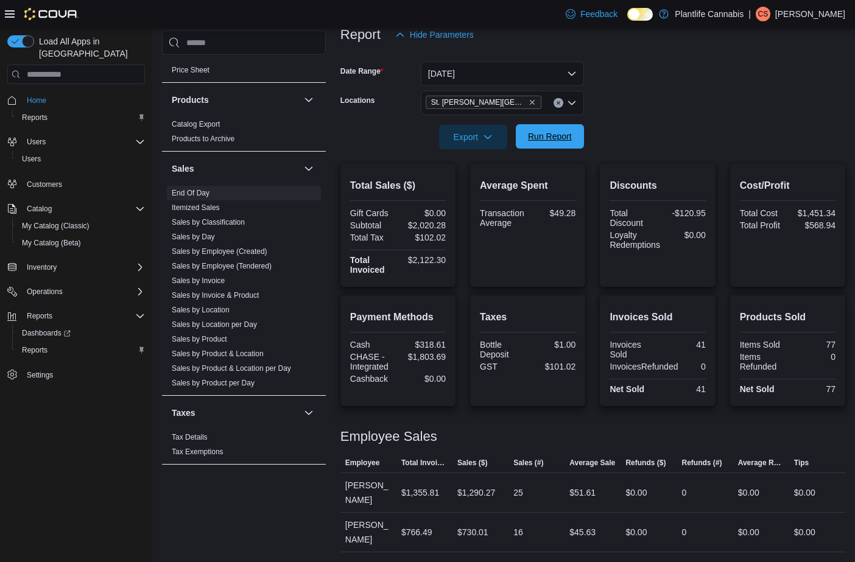
scroll to position [170, 0]
